Goal: Find specific page/section

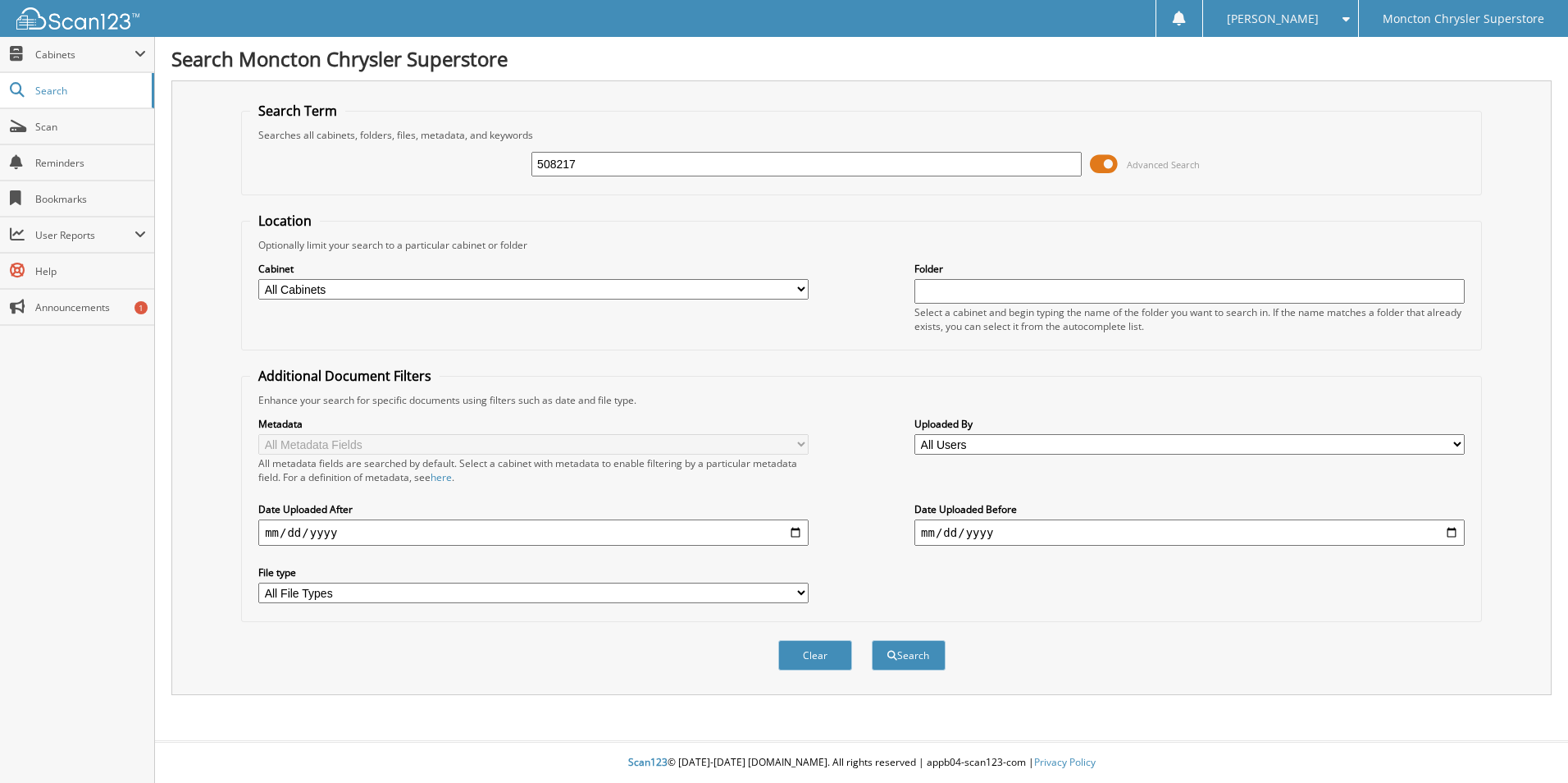
type input "508217"
click at [872, 640] on button "Search" at bounding box center [908, 655] width 73 height 30
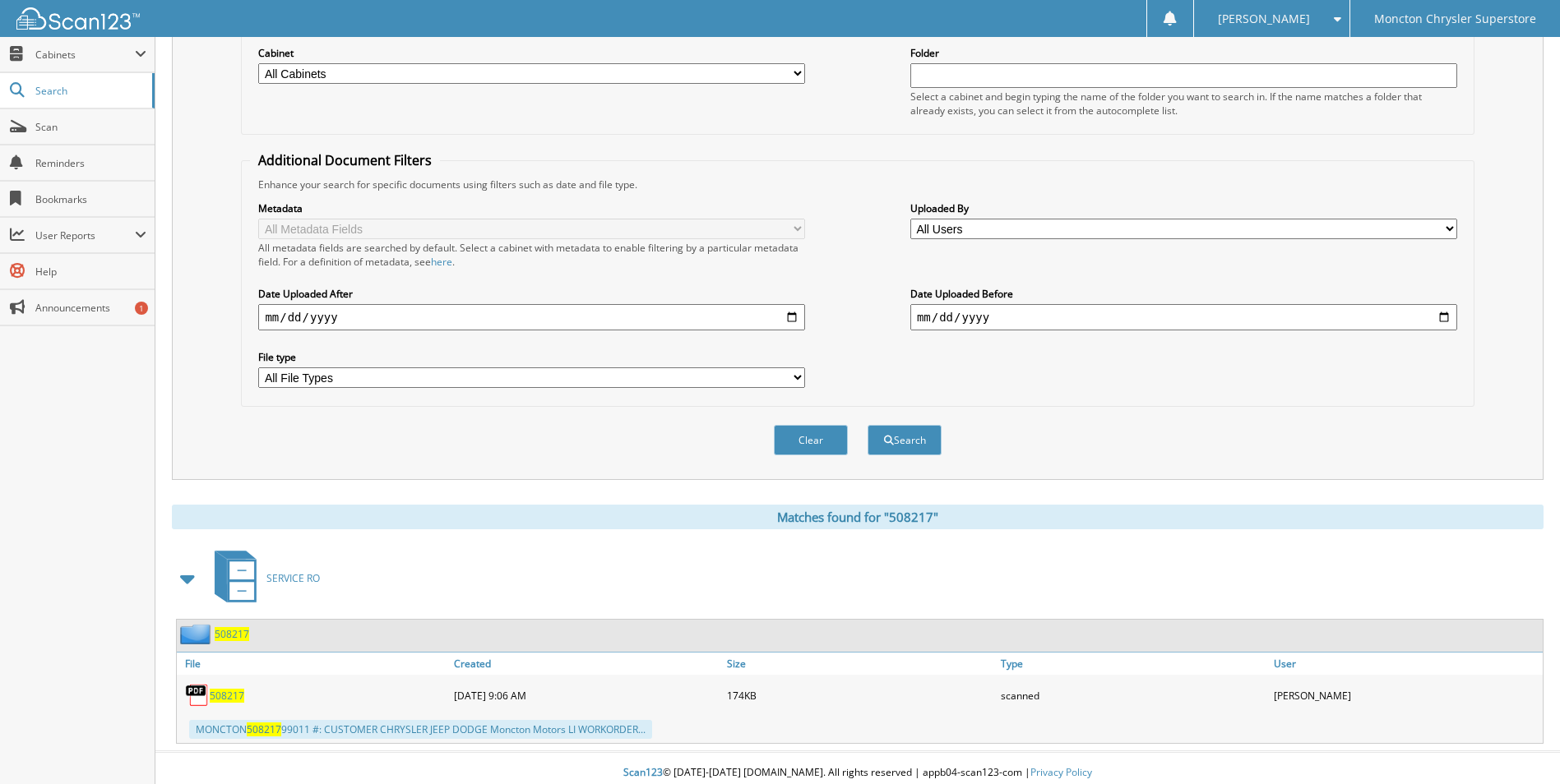
scroll to position [226, 0]
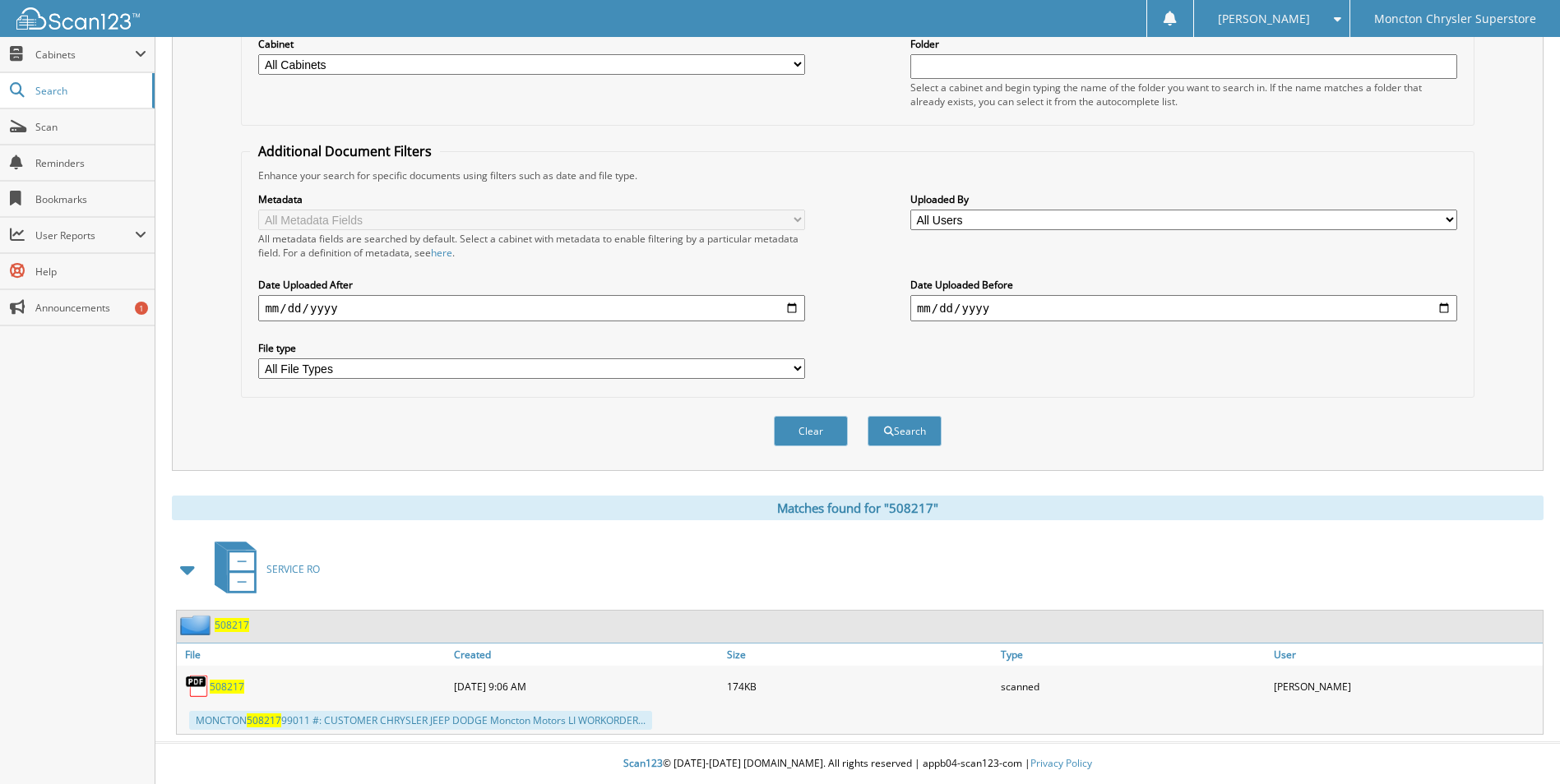
click at [220, 681] on span "508217" at bounding box center [226, 686] width 34 height 14
